Goal: Information Seeking & Learning: Learn about a topic

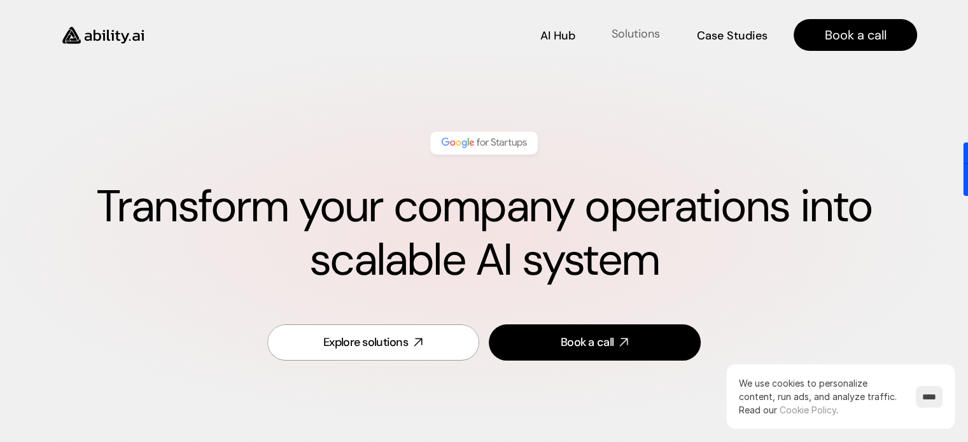
click at [629, 36] on p "Solutions" at bounding box center [636, 34] width 48 height 16
click at [629, 34] on p "Solutions" at bounding box center [636, 34] width 48 height 16
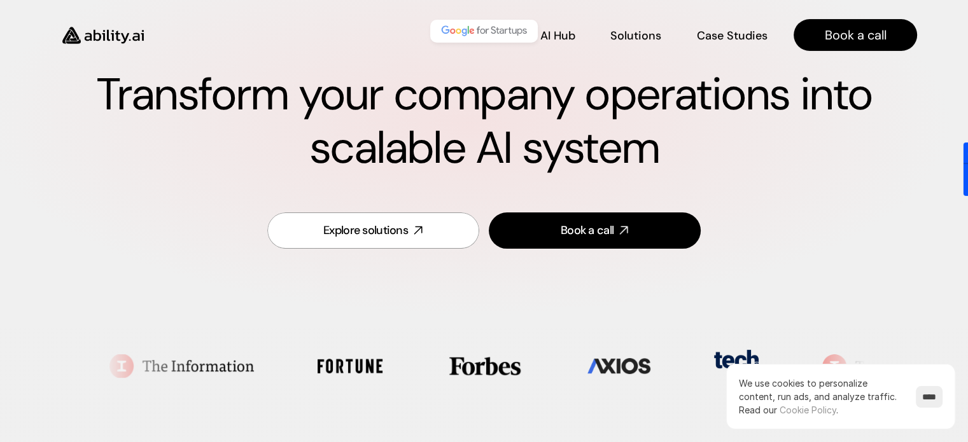
scroll to position [87, 0]
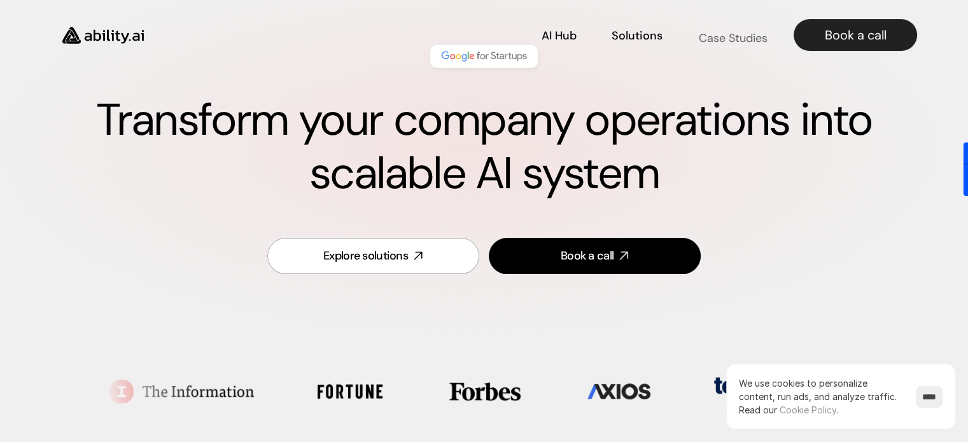
click at [731, 32] on p "Case Studies" at bounding box center [732, 38] width 69 height 16
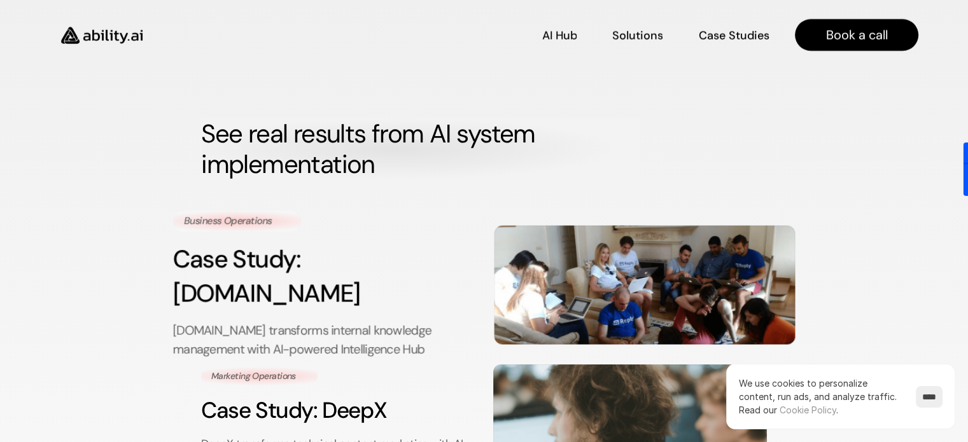
click at [366, 321] on p "[DOMAIN_NAME] transforms internal knowledge management with AI-powered Intellig…" at bounding box center [323, 340] width 300 height 38
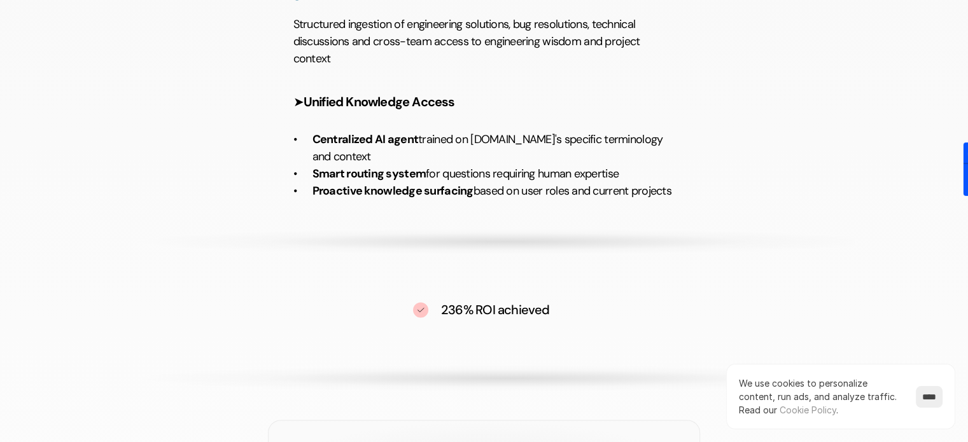
scroll to position [1782, 0]
